Goal: Task Accomplishment & Management: Manage account settings

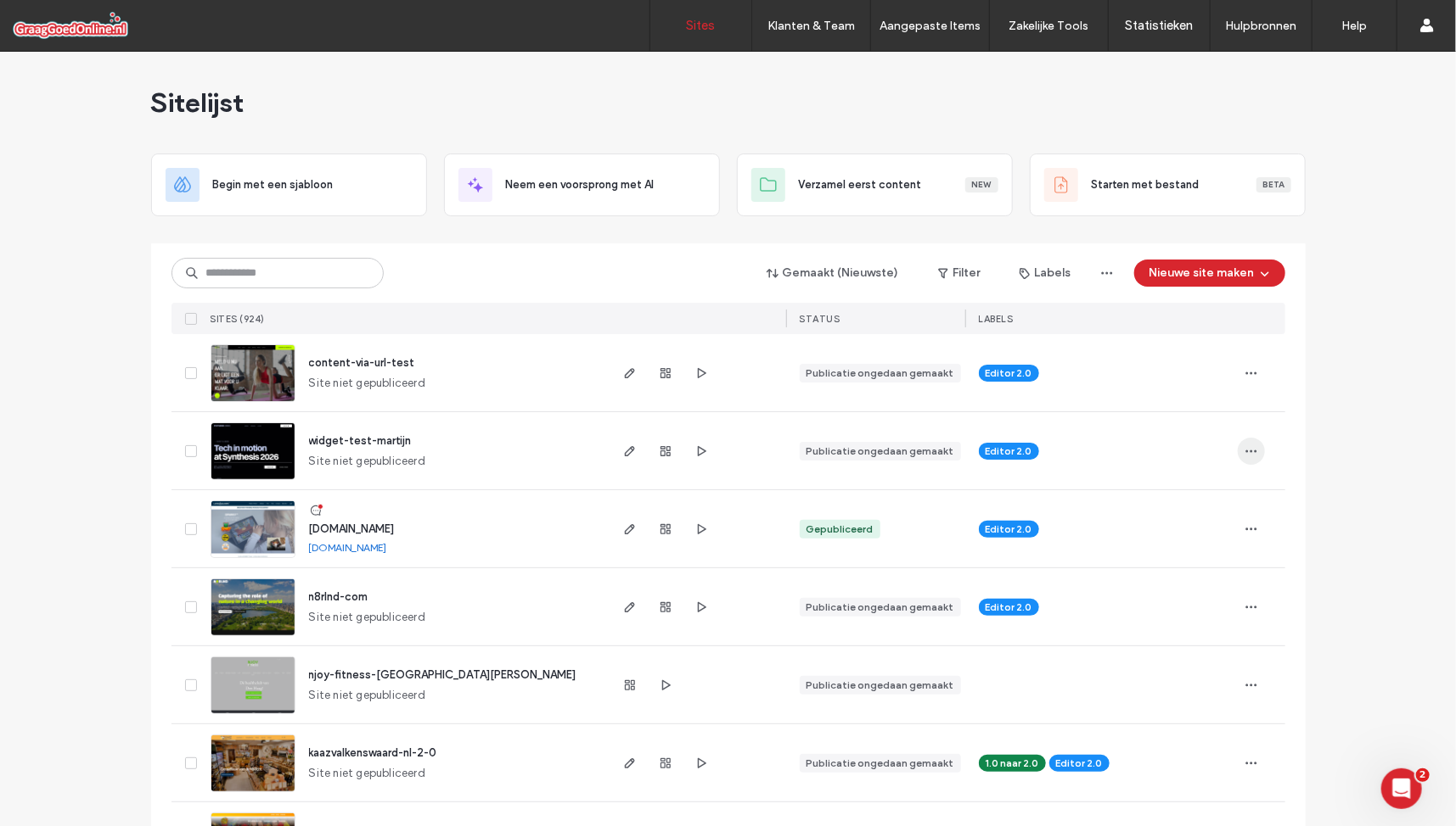
click at [1246, 451] on use "button" at bounding box center [1251, 450] width 11 height 3
click at [188, 451] on icon at bounding box center [191, 451] width 7 height 5
click at [188, 450] on icon at bounding box center [191, 451] width 7 height 5
click at [623, 455] on icon "button" at bounding box center [630, 450] width 14 height 14
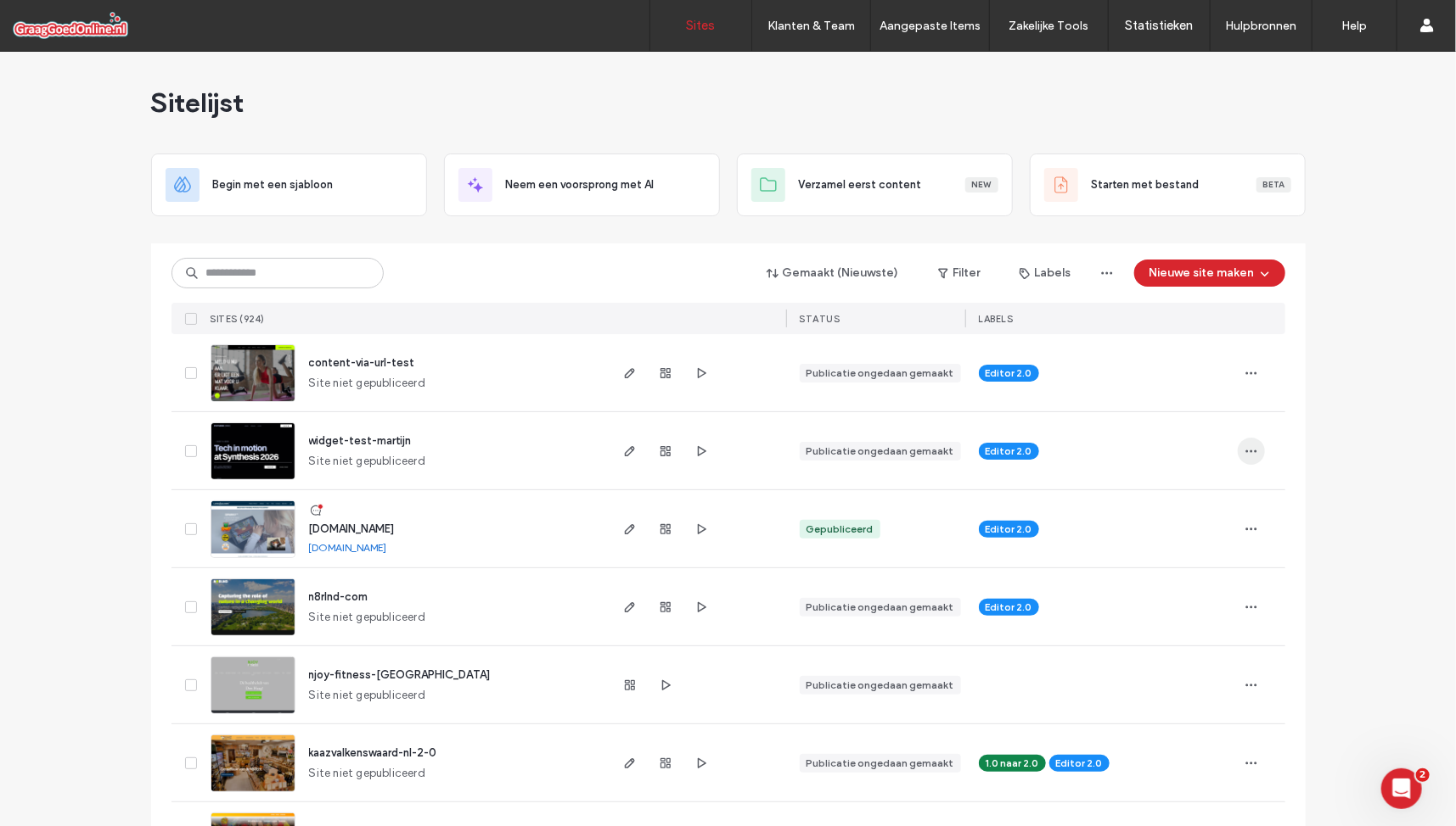
click at [1257, 451] on span "button" at bounding box center [1251, 451] width 27 height 27
